Goal: Information Seeking & Learning: Understand process/instructions

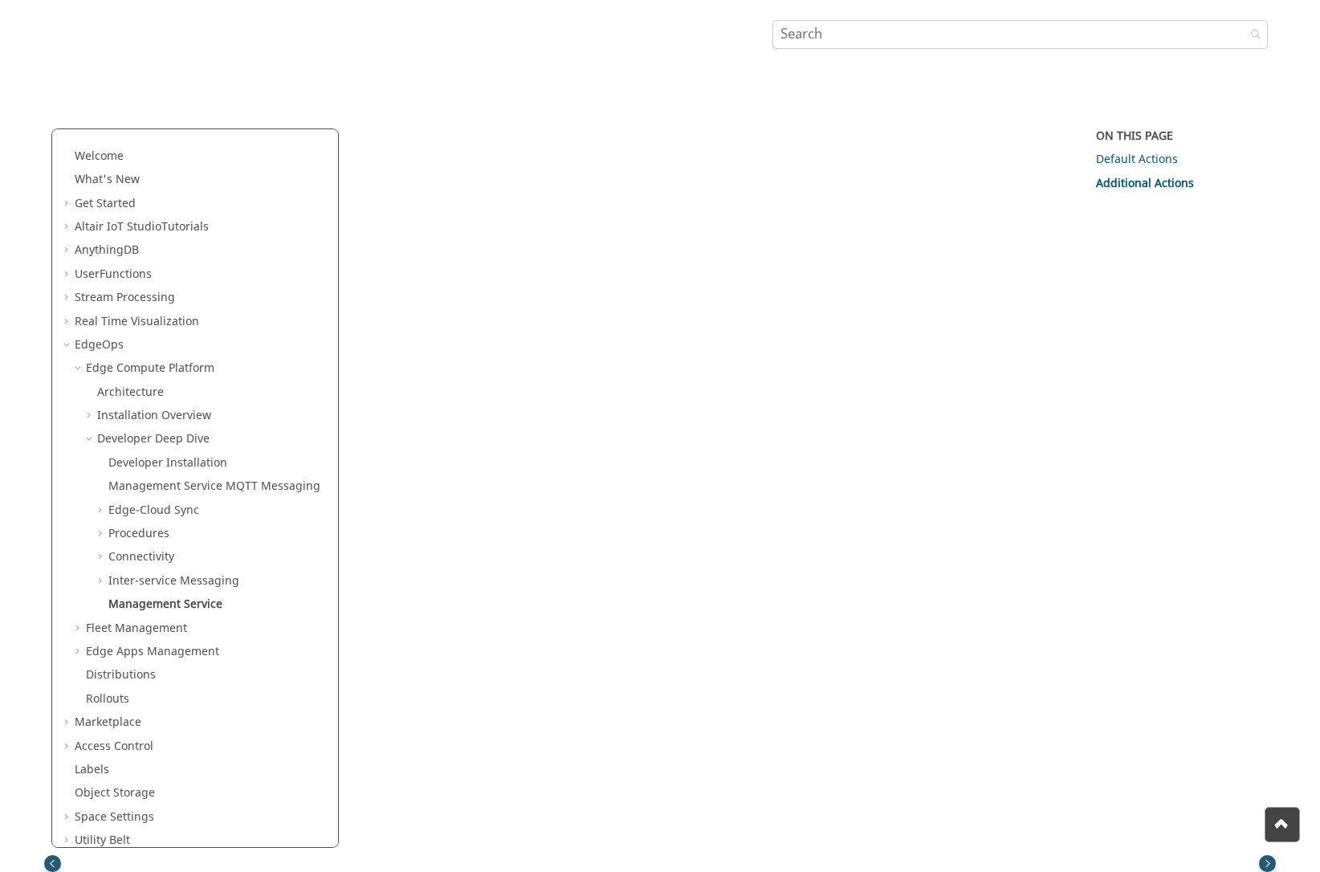
scroll to position [409, 0]
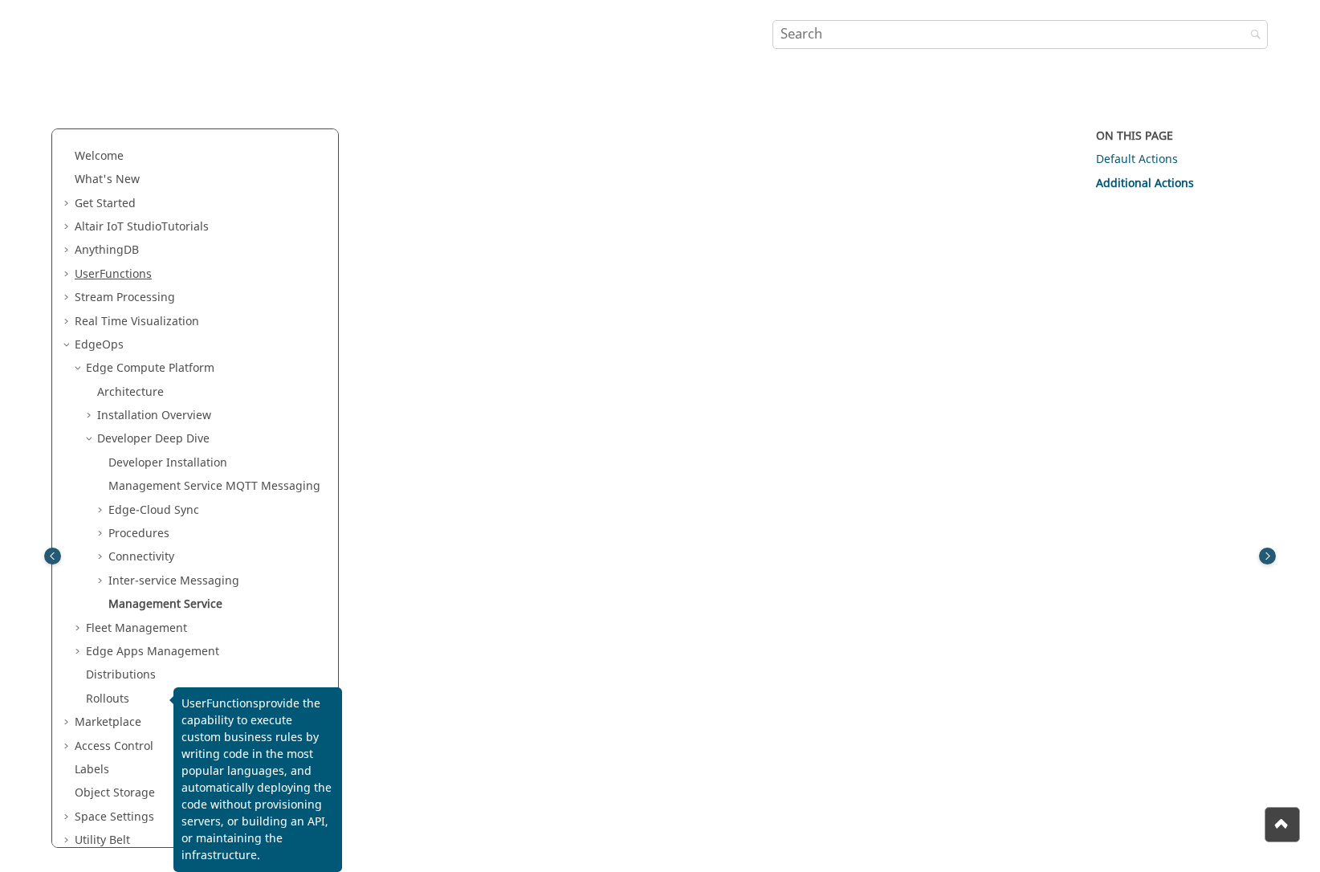
click at [129, 274] on span "Functions" at bounding box center [126, 274] width 52 height 17
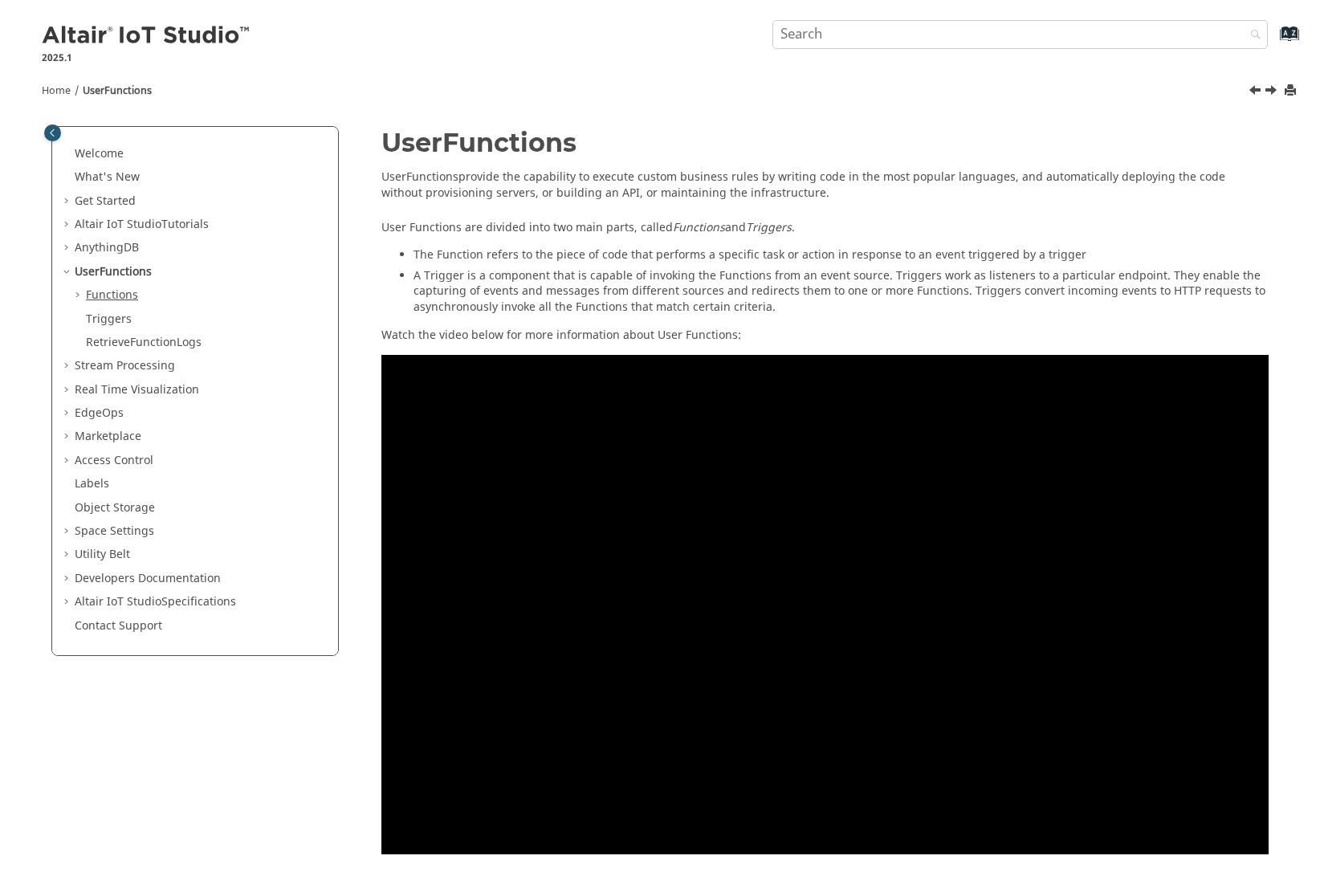
click at [100, 295] on link "Functions" at bounding box center [112, 295] width 52 height 17
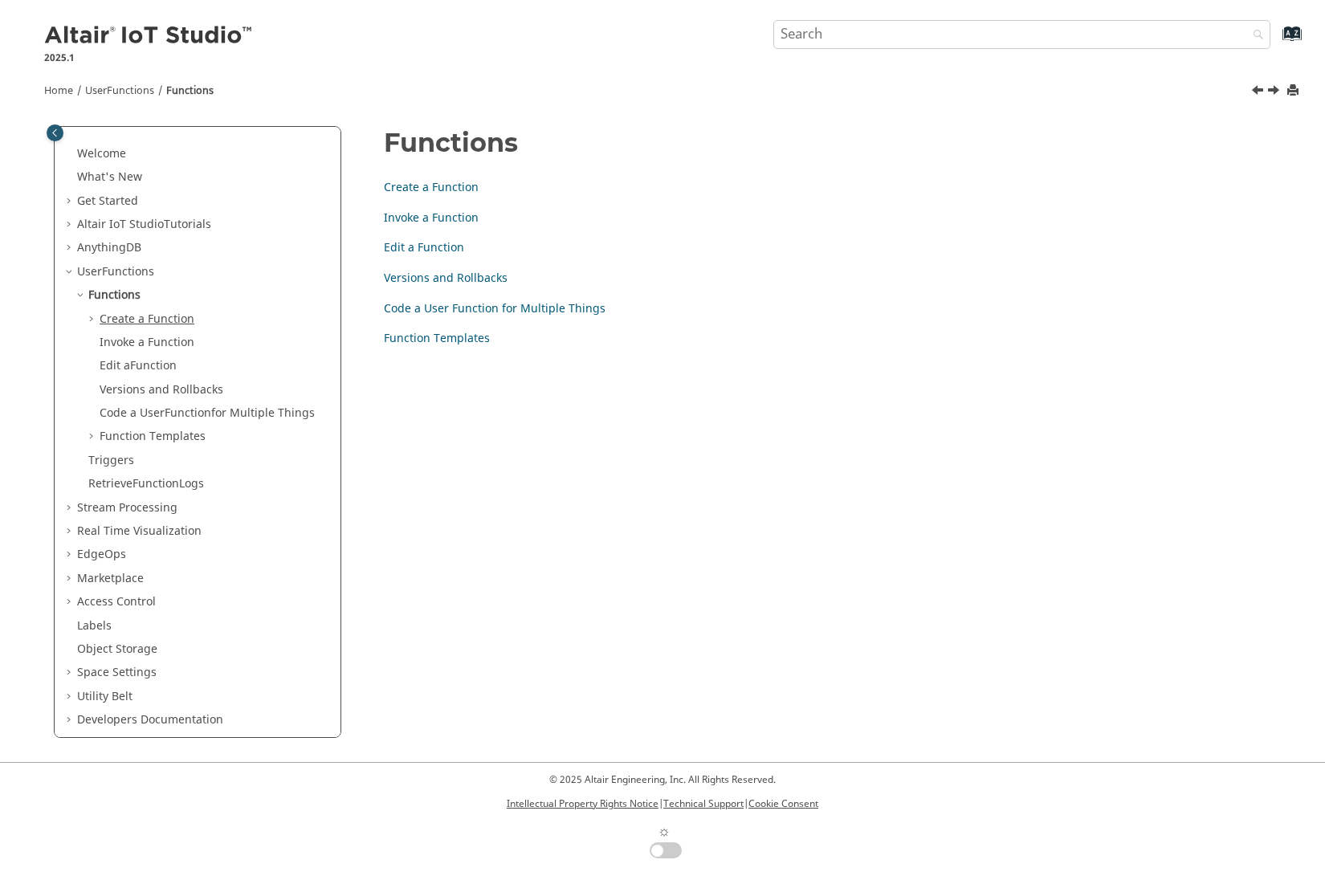
click at [157, 320] on link "Create a Function" at bounding box center [147, 319] width 95 height 17
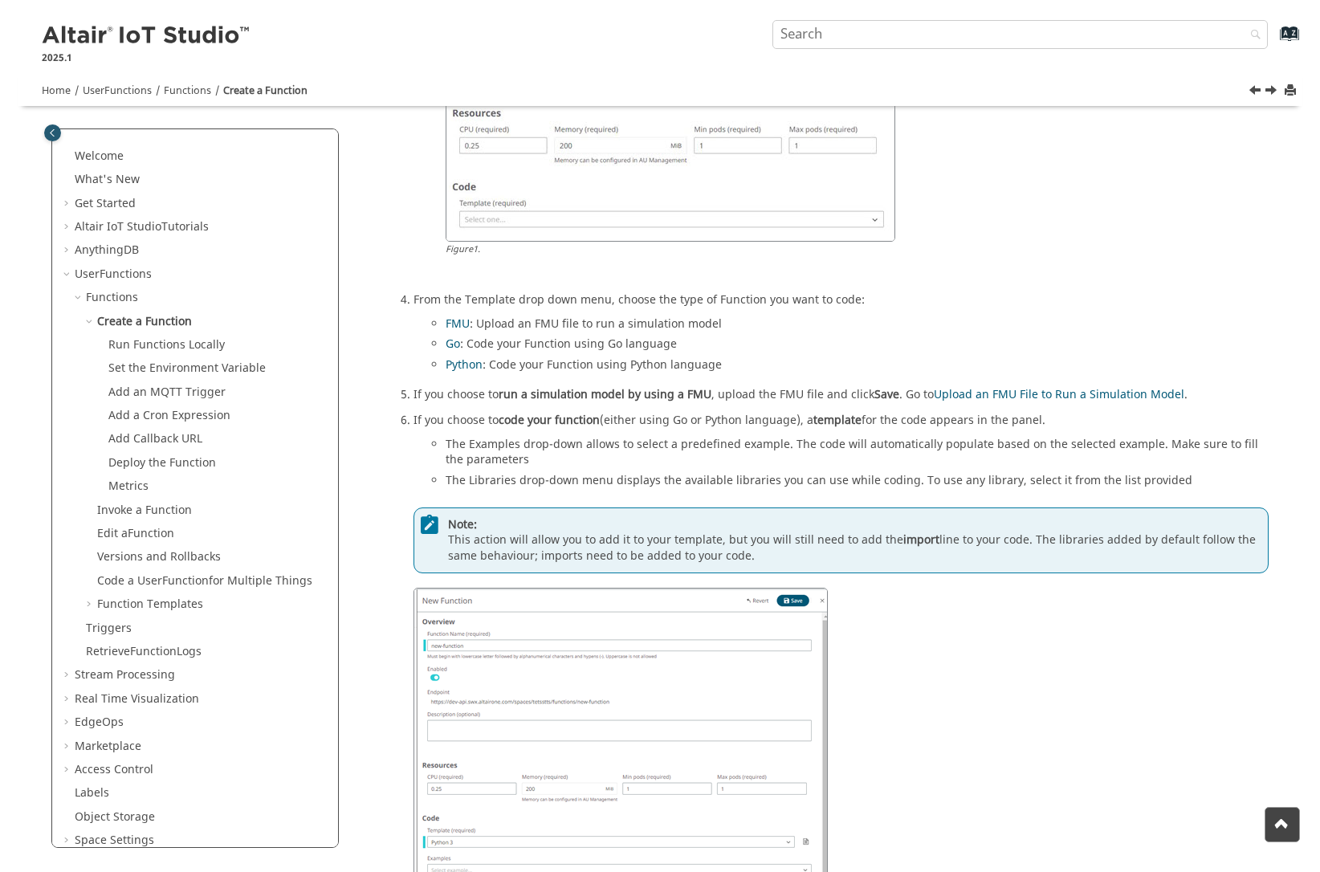
scroll to position [828, 0]
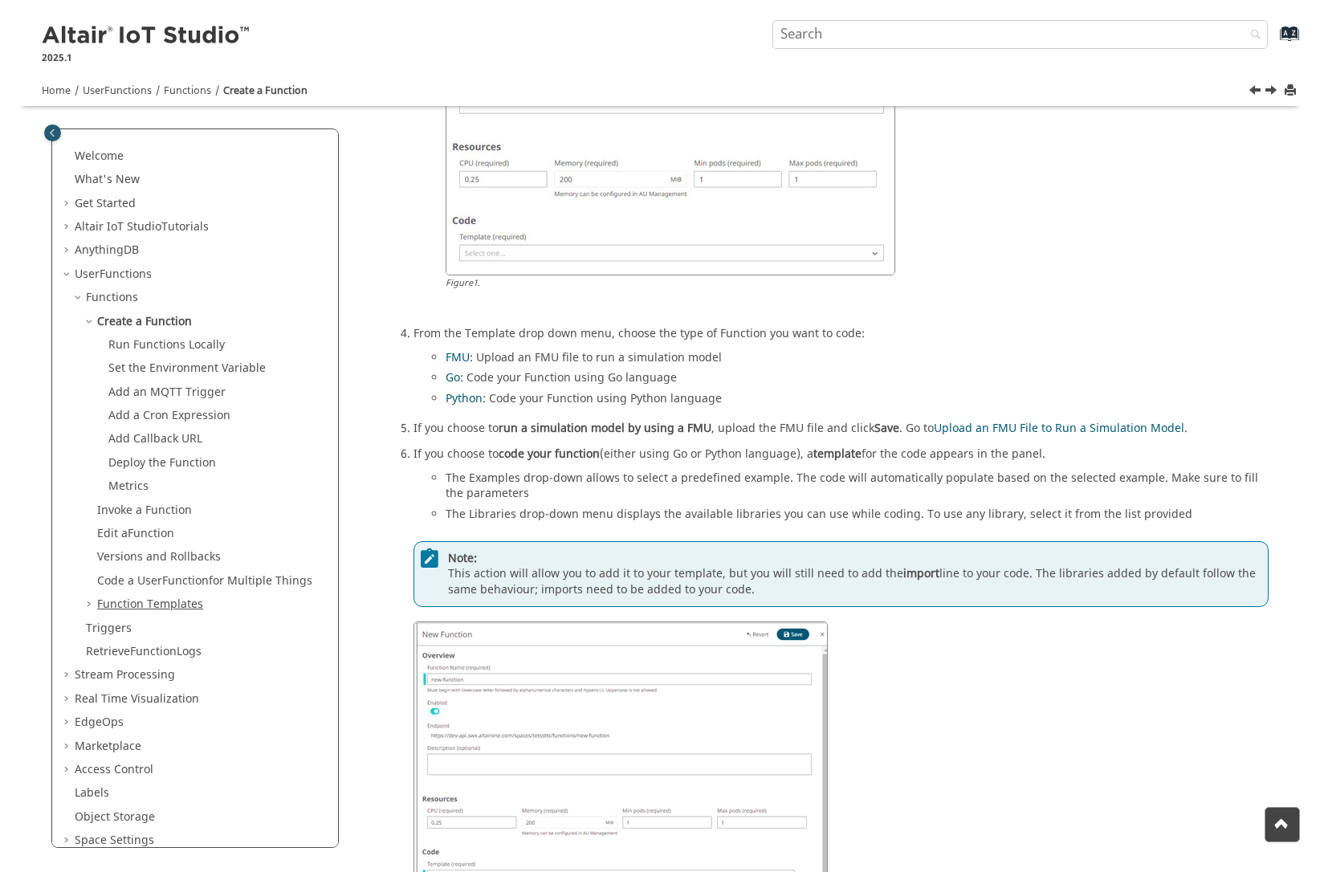
click at [153, 602] on link "Function Templates" at bounding box center [150, 604] width 106 height 17
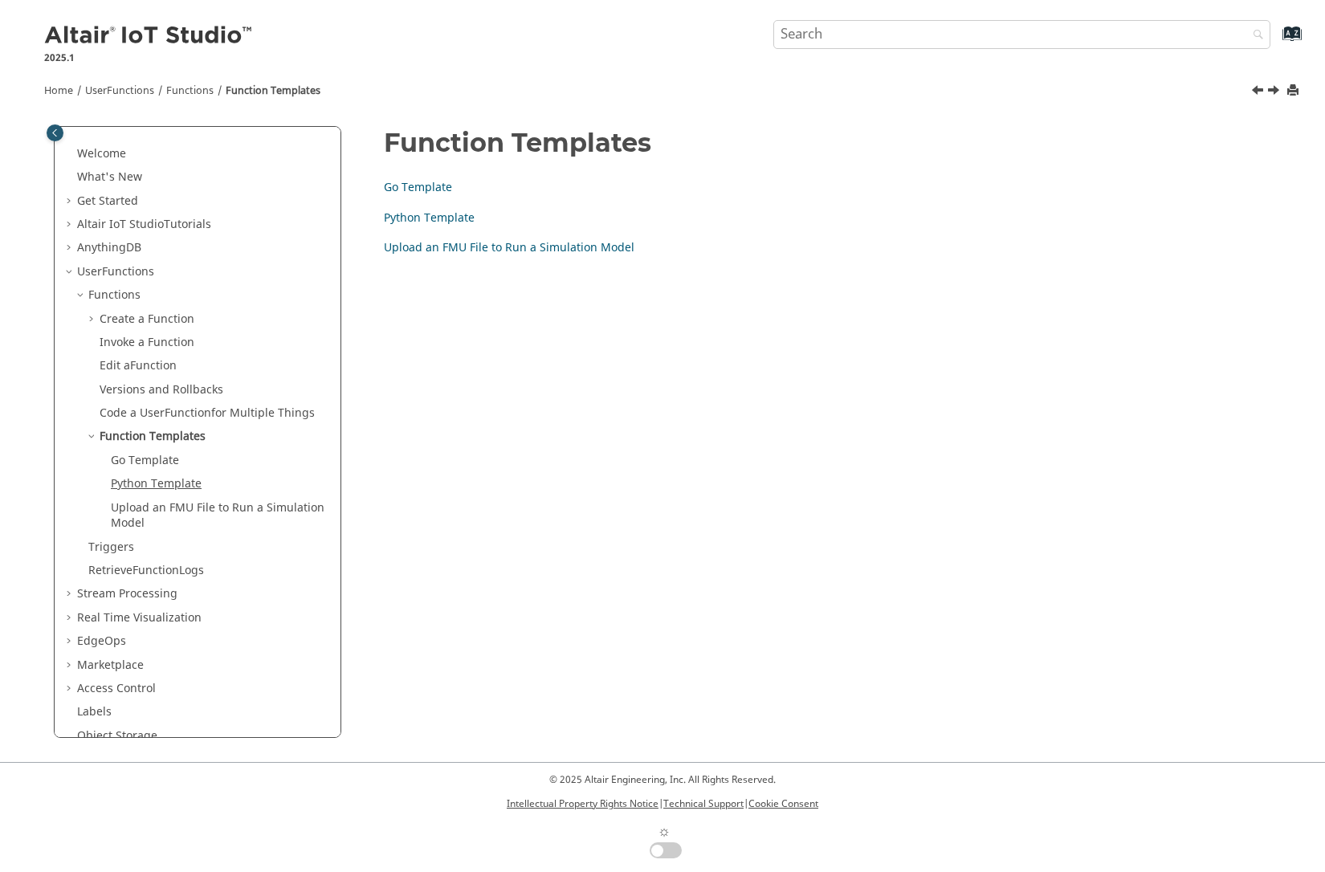
click at [173, 483] on link "Python Template" at bounding box center [156, 483] width 91 height 17
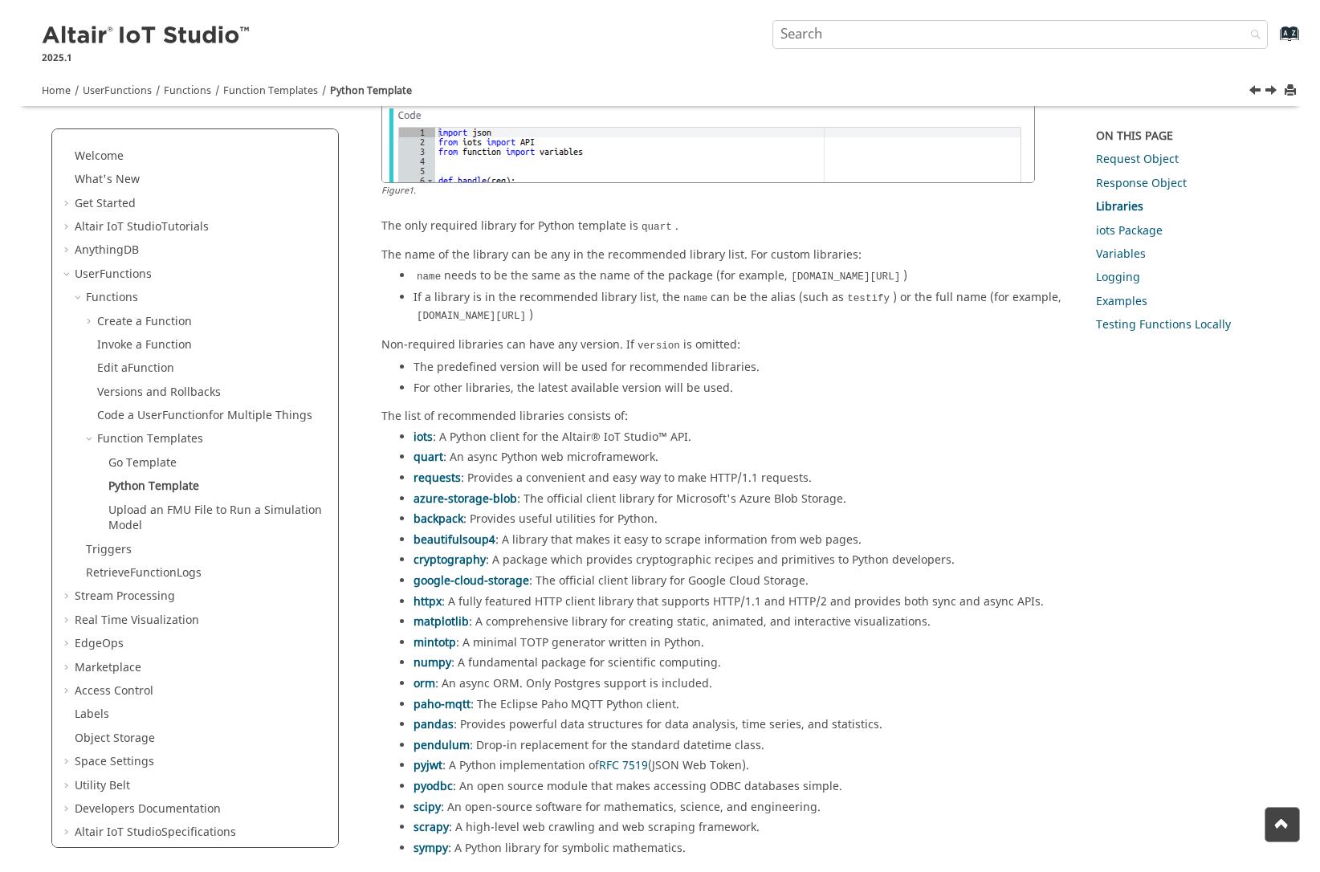
scroll to position [1638, 0]
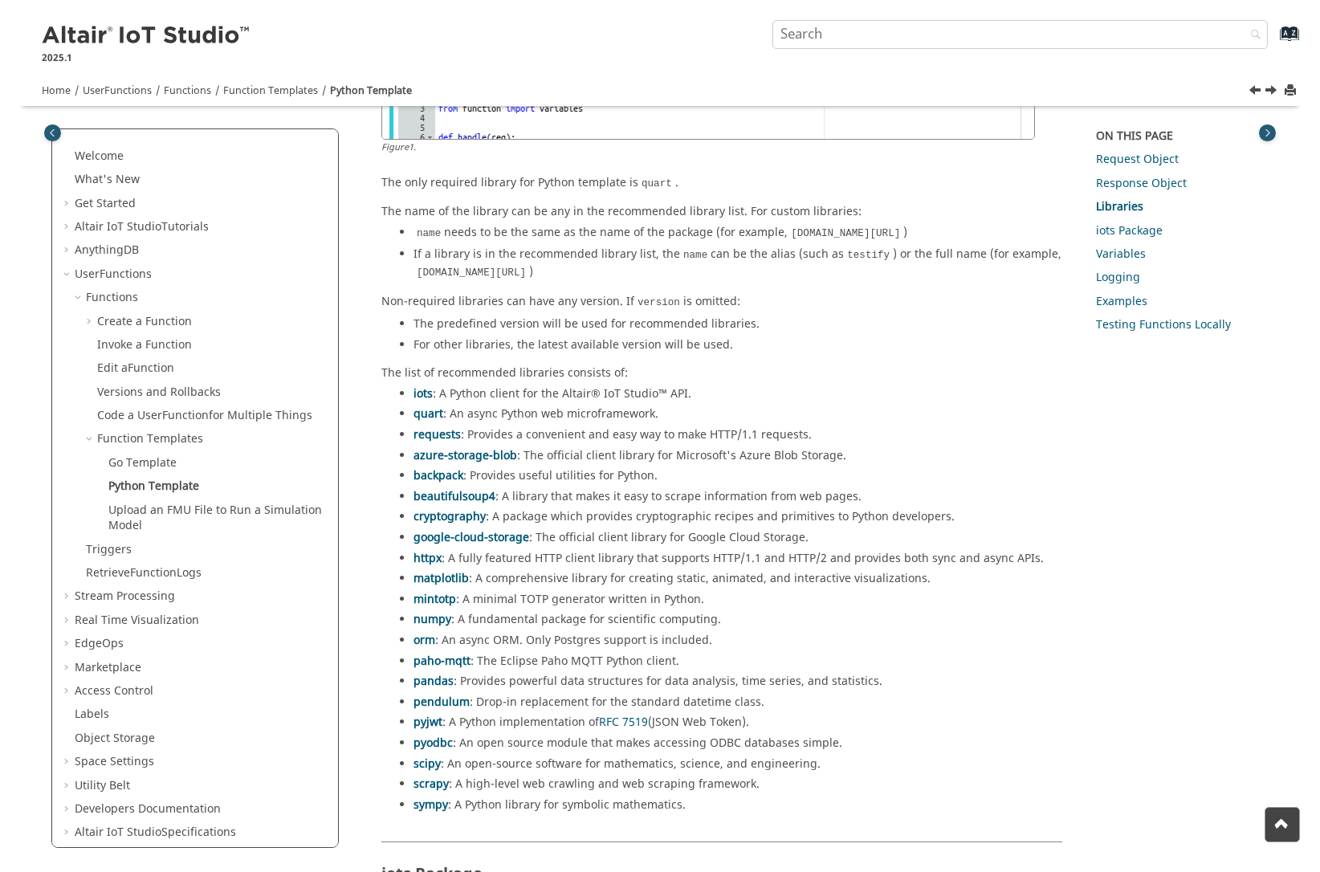
click at [652, 191] on code "quart" at bounding box center [656, 184] width 37 height 14
copy code "quart"
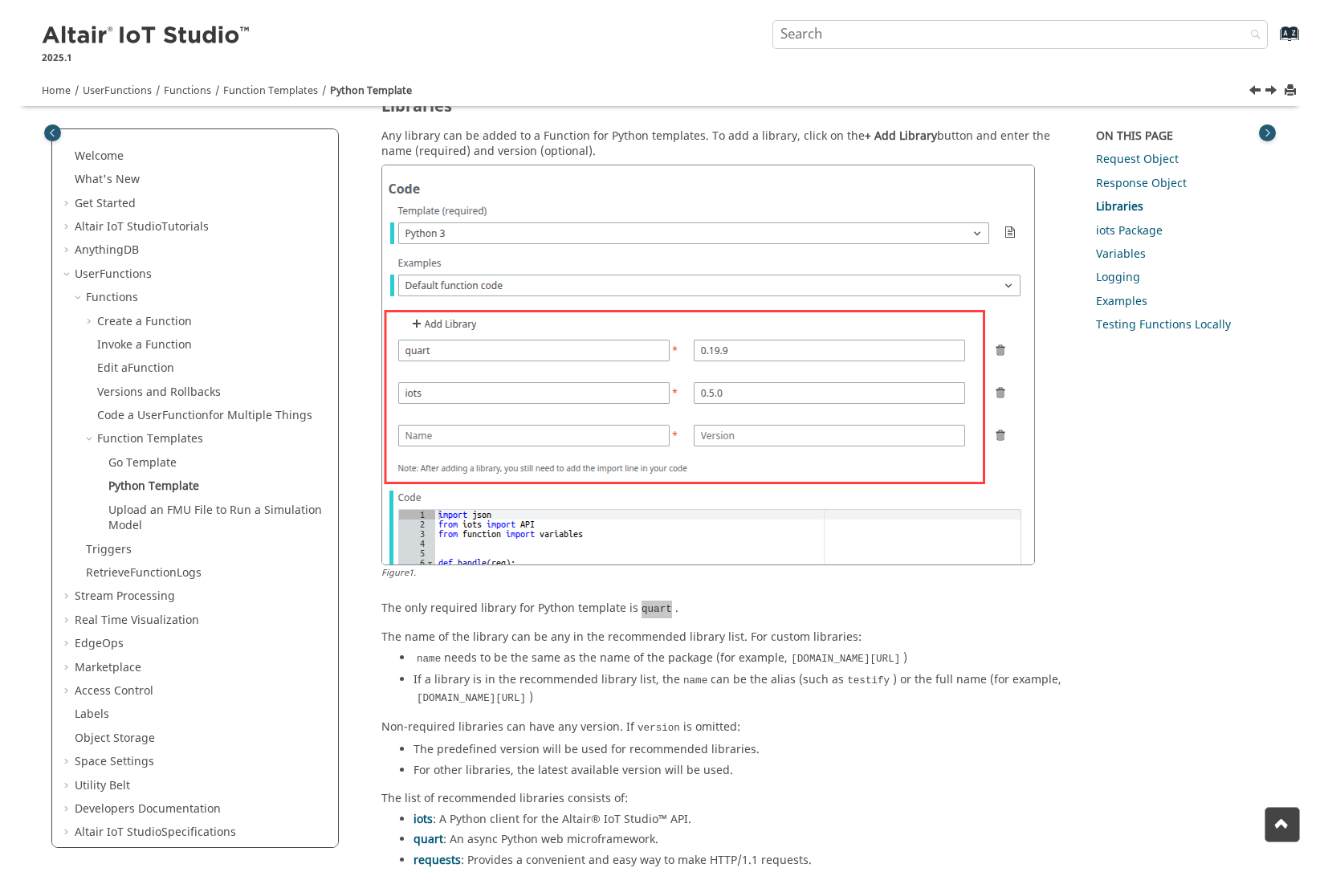
scroll to position [964, 0]
